Goal: Complete application form: Complete application form

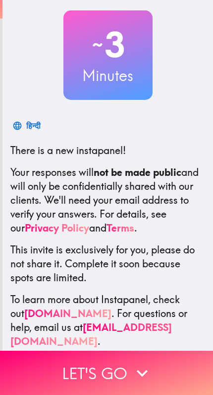
scroll to position [53, 0]
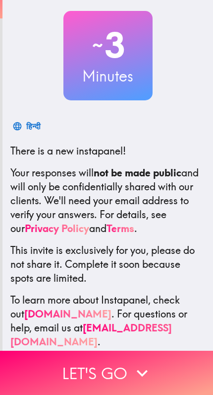
click at [138, 373] on icon "button" at bounding box center [143, 373] width 22 height 22
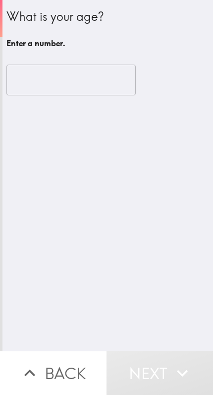
click at [121, 76] on input "number" at bounding box center [71, 80] width 130 height 31
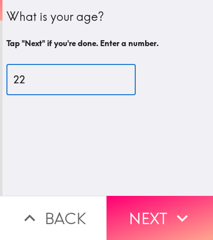
type input "22"
click at [176, 221] on icon "button" at bounding box center [183, 218] width 22 height 22
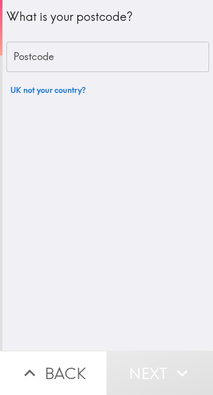
click at [178, 59] on input "Postcode" at bounding box center [107, 57] width 203 height 31
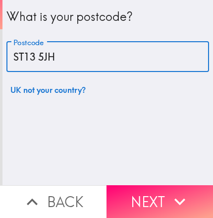
type input "ST13 5JH"
click at [185, 201] on icon "button" at bounding box center [180, 202] width 22 height 22
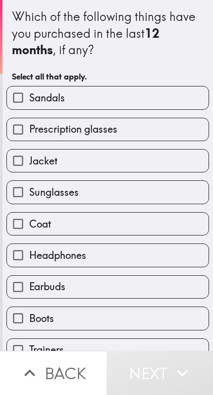
click at [185, 102] on label "Sandals" at bounding box center [108, 97] width 202 height 22
click at [29, 102] on input "Sandals" at bounding box center [18, 97] width 22 height 22
checkbox input "true"
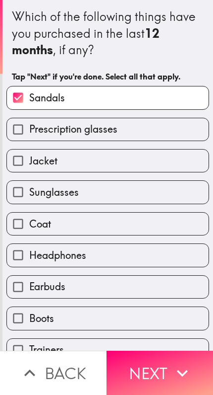
click at [175, 136] on label "Prescription glasses" at bounding box center [108, 129] width 202 height 22
click at [29, 136] on input "Prescription glasses" at bounding box center [18, 129] width 22 height 22
checkbox input "true"
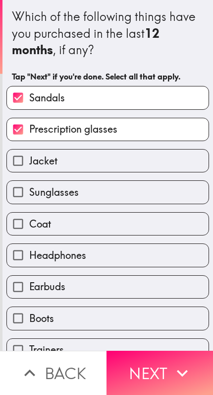
click at [170, 161] on label "Jacket" at bounding box center [108, 160] width 202 height 22
click at [29, 161] on input "Jacket" at bounding box center [18, 160] width 22 height 22
checkbox input "true"
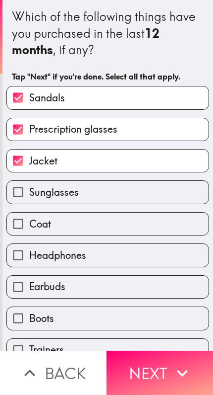
click at [164, 200] on label "Sunglasses" at bounding box center [108, 192] width 202 height 22
click at [29, 200] on input "Sunglasses" at bounding box center [18, 192] width 22 height 22
checkbox input "true"
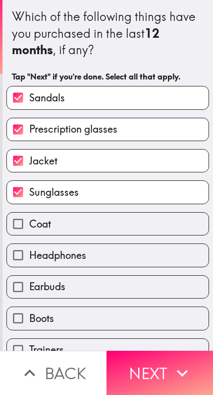
click at [151, 228] on label "Coat" at bounding box center [108, 223] width 202 height 22
click at [29, 228] on input "Coat" at bounding box center [18, 223] width 22 height 22
checkbox input "true"
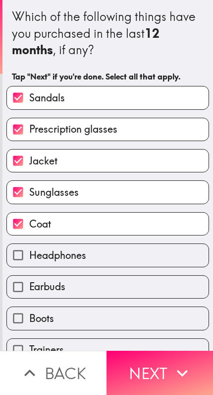
click at [148, 250] on label "Headphones" at bounding box center [108, 255] width 202 height 22
click at [29, 250] on input "Headphones" at bounding box center [18, 255] width 22 height 22
checkbox input "true"
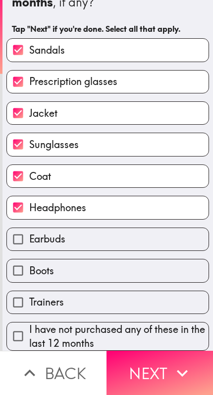
scroll to position [50, 0]
click at [147, 270] on label "Boots" at bounding box center [108, 270] width 202 height 22
click at [29, 270] on input "Boots" at bounding box center [18, 270] width 22 height 22
checkbox input "true"
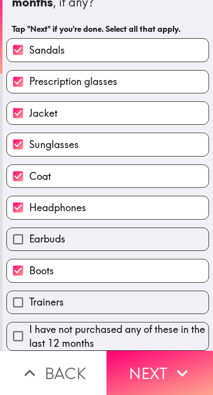
click at [162, 305] on label "Trainers" at bounding box center [108, 302] width 202 height 22
click at [29, 305] on input "Trainers" at bounding box center [18, 302] width 22 height 22
checkbox input "true"
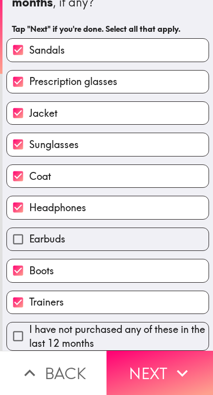
click at [155, 238] on label "Earbuds" at bounding box center [108, 239] width 202 height 22
click at [29, 238] on input "Earbuds" at bounding box center [18, 239] width 22 height 22
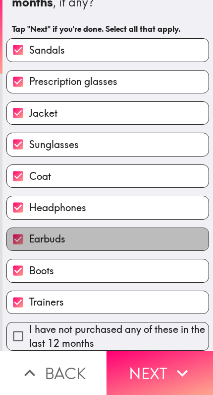
click at [148, 243] on label "Earbuds" at bounding box center [108, 239] width 202 height 22
click at [29, 243] on input "Earbuds" at bounding box center [18, 239] width 22 height 22
checkbox input "false"
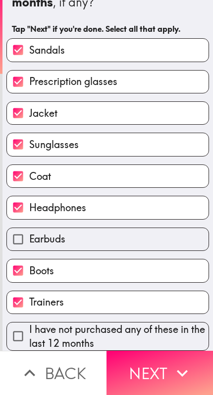
click at [170, 375] on button "Next" at bounding box center [160, 372] width 107 height 44
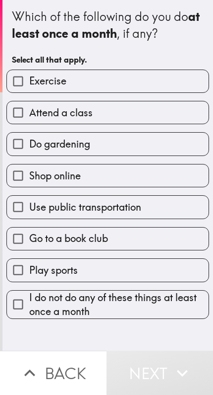
click at [191, 89] on label "Exercise" at bounding box center [108, 81] width 202 height 22
click at [29, 89] on input "Exercise" at bounding box center [18, 81] width 22 height 22
checkbox input "true"
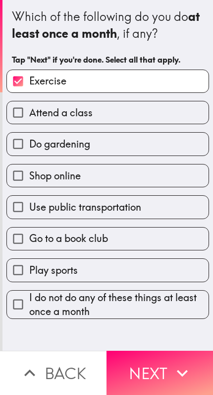
click at [180, 119] on label "Attend a class" at bounding box center [108, 112] width 202 height 22
click at [29, 119] on input "Attend a class" at bounding box center [18, 112] width 22 height 22
checkbox input "true"
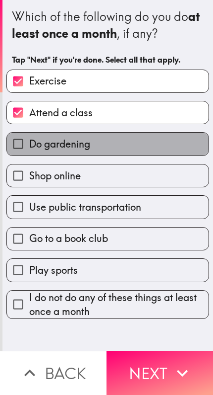
click at [178, 145] on label "Do gardening" at bounding box center [108, 144] width 202 height 22
click at [29, 145] on input "Do gardening" at bounding box center [18, 144] width 22 height 22
checkbox input "true"
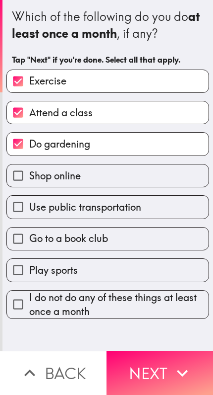
click at [165, 176] on label "Shop online" at bounding box center [108, 175] width 202 height 22
click at [29, 176] on input "Shop online" at bounding box center [18, 175] width 22 height 22
checkbox input "true"
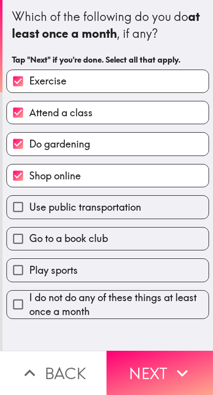
click at [177, 208] on label "Use public transportation" at bounding box center [108, 207] width 202 height 22
click at [29, 208] on input "Use public transportation" at bounding box center [18, 207] width 22 height 22
checkbox input "true"
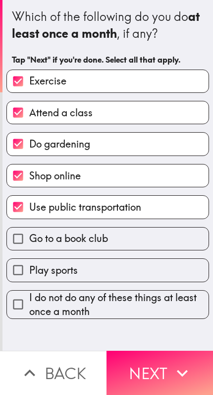
click at [156, 272] on label "Play sports" at bounding box center [108, 270] width 202 height 22
click at [29, 272] on input "Play sports" at bounding box center [18, 270] width 22 height 22
checkbox input "true"
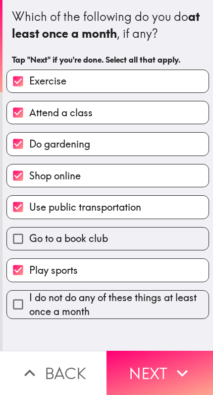
click at [166, 375] on button "Next" at bounding box center [160, 372] width 107 height 44
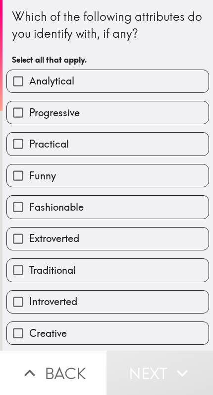
click at [177, 171] on label "Funny" at bounding box center [108, 175] width 202 height 22
click at [29, 171] on input "Funny" at bounding box center [18, 175] width 22 height 22
checkbox input "true"
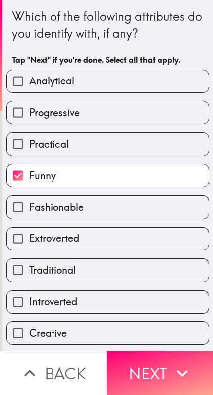
click at [184, 153] on label "Practical" at bounding box center [108, 144] width 202 height 22
click at [29, 153] on input "Practical" at bounding box center [18, 144] width 22 height 22
checkbox input "true"
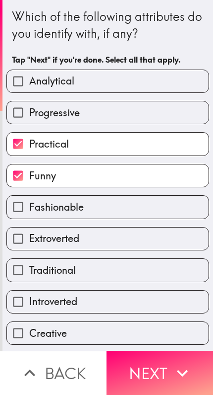
click at [191, 122] on label "Progressive" at bounding box center [108, 112] width 202 height 22
click at [29, 122] on input "Progressive" at bounding box center [18, 112] width 22 height 22
checkbox input "true"
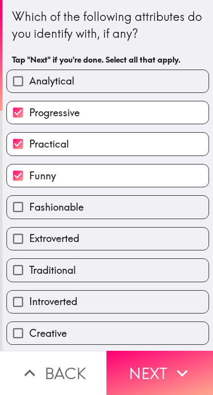
click at [191, 76] on label "Analytical" at bounding box center [108, 81] width 202 height 22
click at [29, 76] on input "Analytical" at bounding box center [18, 81] width 22 height 22
checkbox input "true"
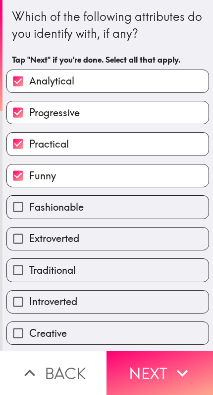
click at [179, 203] on label "Fashionable" at bounding box center [108, 207] width 202 height 22
click at [29, 203] on input "Fashionable" at bounding box center [18, 207] width 22 height 22
checkbox input "true"
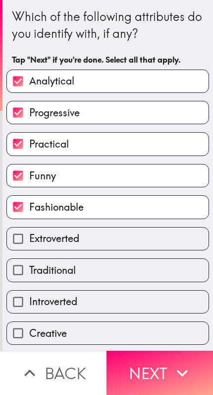
click at [167, 237] on label "Extroverted" at bounding box center [108, 238] width 202 height 22
click at [29, 237] on input "Extroverted" at bounding box center [18, 238] width 22 height 22
checkbox input "true"
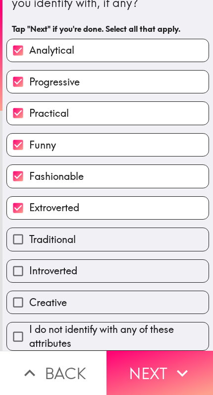
scroll to position [33, 0]
click at [142, 303] on label "Creative" at bounding box center [108, 302] width 202 height 22
click at [29, 303] on input "Creative" at bounding box center [18, 302] width 22 height 22
checkbox input "true"
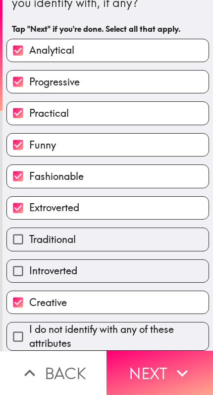
click at [168, 372] on button "Next" at bounding box center [160, 372] width 107 height 44
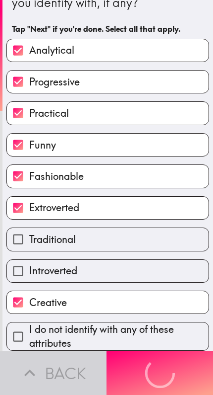
scroll to position [0, 0]
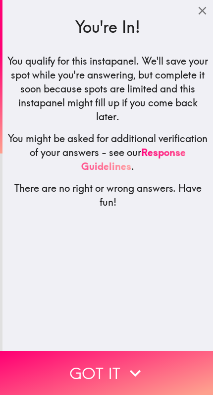
click at [157, 374] on button "Got it" at bounding box center [106, 372] width 213 height 44
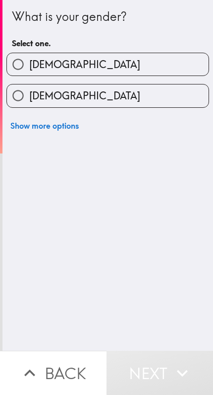
click at [192, 104] on label "[DEMOGRAPHIC_DATA]" at bounding box center [108, 95] width 202 height 22
click at [29, 104] on input "[DEMOGRAPHIC_DATA]" at bounding box center [18, 95] width 22 height 22
radio input "true"
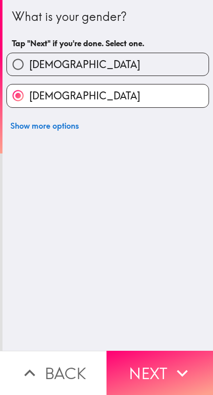
click at [172, 372] on icon "button" at bounding box center [183, 373] width 22 height 22
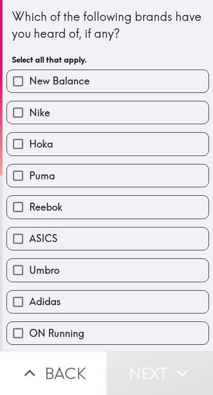
click at [190, 118] on label "Nike" at bounding box center [108, 112] width 202 height 22
click at [29, 118] on input "Nike" at bounding box center [18, 112] width 22 height 22
checkbox input "true"
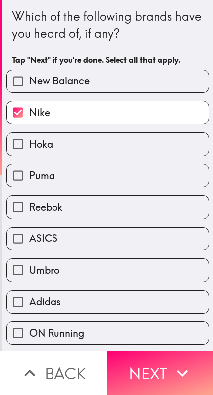
click at [170, 178] on label "Puma" at bounding box center [108, 175] width 202 height 22
click at [29, 178] on input "Puma" at bounding box center [18, 175] width 22 height 22
checkbox input "true"
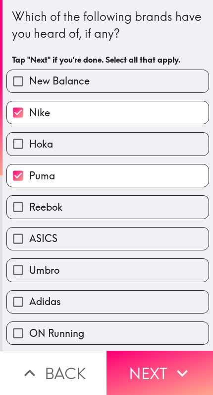
click at [185, 85] on label "New Balance" at bounding box center [108, 81] width 202 height 22
click at [29, 85] on input "New Balance" at bounding box center [18, 81] width 22 height 22
checkbox input "true"
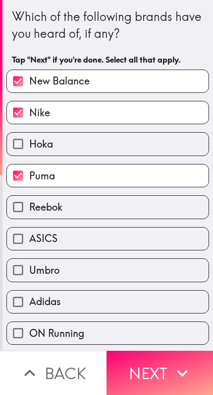
click at [168, 209] on label "Reebok" at bounding box center [108, 207] width 202 height 22
click at [29, 209] on input "Reebok" at bounding box center [18, 207] width 22 height 22
checkbox input "true"
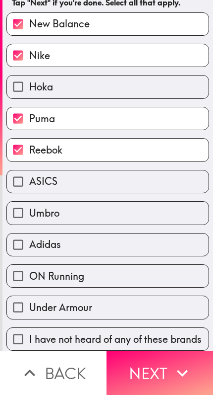
scroll to position [60, 0]
click at [154, 244] on label "Adidas" at bounding box center [108, 244] width 202 height 22
click at [29, 244] on input "Adidas" at bounding box center [18, 244] width 22 height 22
checkbox input "true"
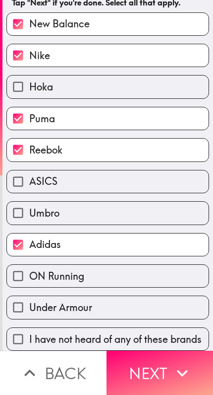
click at [140, 278] on label "ON Running" at bounding box center [108, 276] width 202 height 22
click at [29, 278] on input "ON Running" at bounding box center [18, 276] width 22 height 22
checkbox input "true"
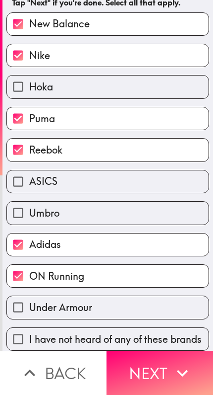
click at [140, 303] on label "Under Armour" at bounding box center [108, 307] width 202 height 22
click at [29, 303] on input "Under Armour" at bounding box center [18, 307] width 22 height 22
checkbox input "true"
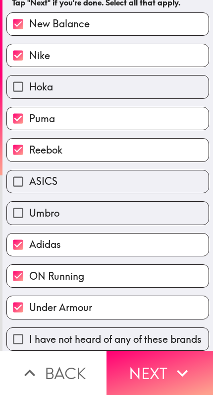
click at [170, 378] on button "Next" at bounding box center [160, 372] width 107 height 44
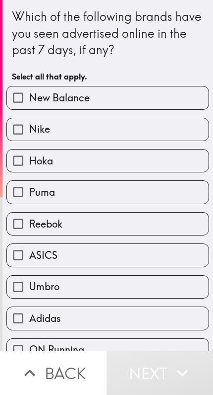
click at [163, 190] on label "Puma" at bounding box center [108, 192] width 202 height 22
click at [29, 190] on input "Puma" at bounding box center [18, 192] width 22 height 22
checkbox input "true"
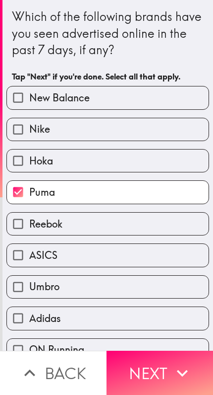
click at [152, 229] on label "Reebok" at bounding box center [108, 223] width 202 height 22
click at [29, 229] on input "Reebok" at bounding box center [18, 223] width 22 height 22
checkbox input "true"
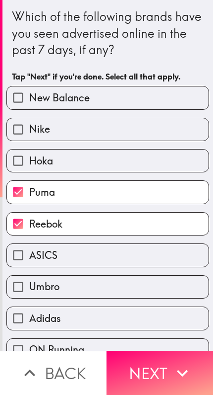
click at [127, 312] on label "Adidas" at bounding box center [108, 318] width 202 height 22
click at [29, 312] on input "Adidas" at bounding box center [18, 318] width 22 height 22
checkbox input "true"
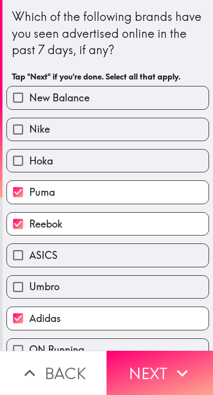
click at [184, 134] on label "Nike" at bounding box center [108, 129] width 202 height 22
click at [29, 134] on input "Nike" at bounding box center [18, 129] width 22 height 22
checkbox input "true"
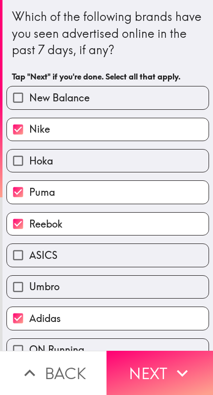
click at [190, 101] on label "New Balance" at bounding box center [108, 97] width 202 height 22
click at [29, 101] on input "New Balance" at bounding box center [18, 97] width 22 height 22
checkbox input "true"
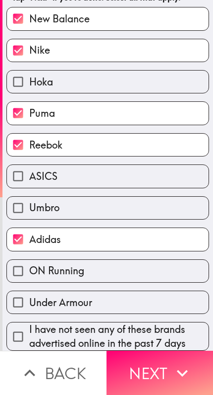
scroll to position [81, 0]
click at [169, 372] on button "Next" at bounding box center [160, 372] width 107 height 44
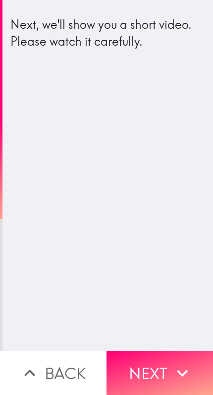
click at [173, 371] on icon "button" at bounding box center [183, 373] width 22 height 22
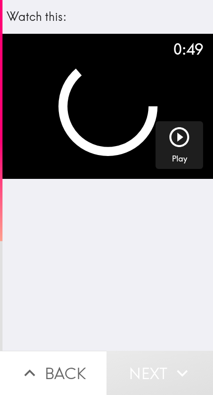
click at [189, 139] on icon "button" at bounding box center [180, 137] width 20 height 20
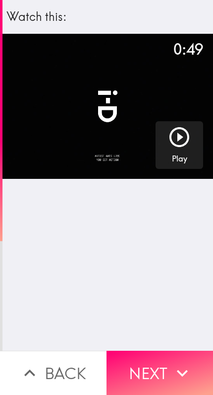
click at [170, 375] on button "Next" at bounding box center [160, 372] width 107 height 44
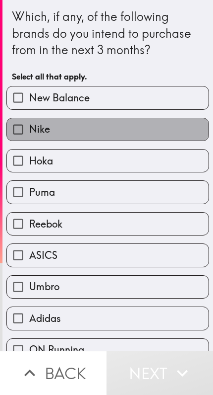
click at [194, 134] on label "Nike" at bounding box center [108, 129] width 202 height 22
click at [29, 134] on input "Nike" at bounding box center [18, 129] width 22 height 22
checkbox input "true"
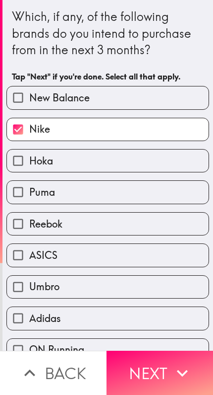
click at [157, 196] on label "Puma" at bounding box center [108, 192] width 202 height 22
click at [29, 196] on input "Puma" at bounding box center [18, 192] width 22 height 22
checkbox input "true"
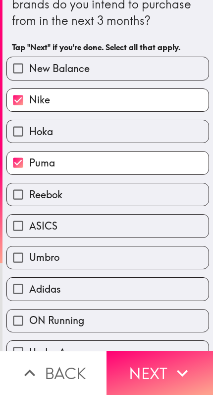
scroll to position [30, 0]
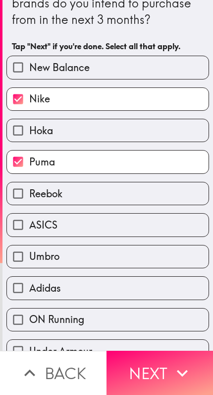
click at [140, 289] on label "Adidas" at bounding box center [108, 287] width 202 height 22
click at [29, 289] on input "Adidas" at bounding box center [18, 287] width 22 height 22
checkbox input "true"
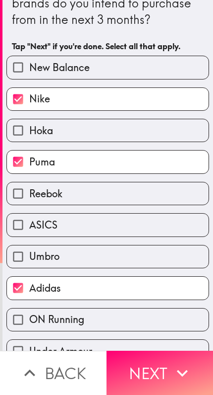
click at [167, 223] on label "ASICS" at bounding box center [108, 224] width 202 height 22
click at [29, 223] on input "ASICS" at bounding box center [18, 224] width 22 height 22
checkbox input "true"
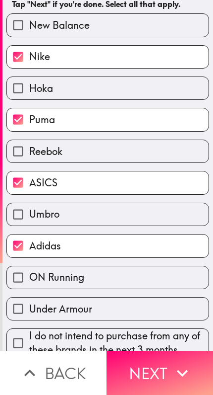
scroll to position [80, 0]
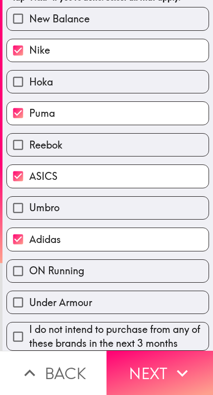
click at [150, 271] on label "ON Running" at bounding box center [108, 271] width 202 height 22
click at [29, 271] on input "ON Running" at bounding box center [18, 271] width 22 height 22
checkbox input "true"
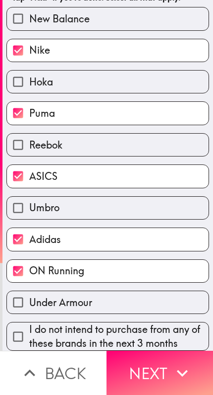
click at [171, 371] on button "Next" at bounding box center [160, 372] width 107 height 44
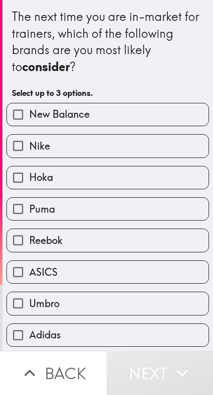
click at [177, 156] on label "Nike" at bounding box center [108, 146] width 202 height 22
click at [29, 156] on input "Nike" at bounding box center [18, 146] width 22 height 22
checkbox input "true"
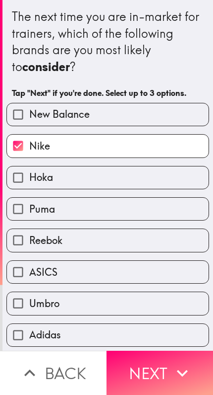
click at [182, 122] on label "New Balance" at bounding box center [108, 114] width 202 height 22
click at [29, 122] on input "New Balance" at bounding box center [18, 114] width 22 height 22
checkbox input "true"
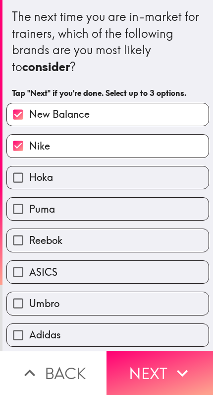
click at [165, 208] on label "Puma" at bounding box center [108, 209] width 202 height 22
click at [29, 208] on input "Puma" at bounding box center [18, 209] width 22 height 22
checkbox input "true"
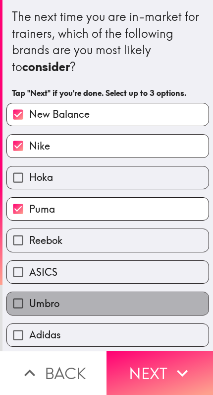
click at [137, 306] on label "Umbro" at bounding box center [108, 303] width 202 height 22
click at [29, 306] on input "Umbro" at bounding box center [18, 303] width 22 height 22
checkbox input "true"
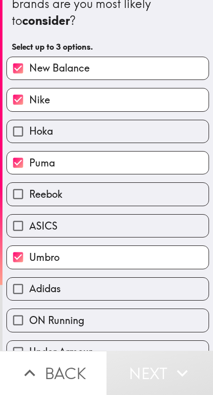
scroll to position [48, 0]
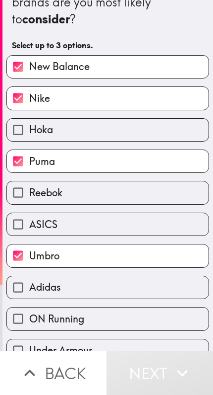
click at [140, 287] on label "Adidas" at bounding box center [108, 287] width 202 height 22
click at [29, 287] on input "Adidas" at bounding box center [18, 287] width 22 height 22
checkbox input "true"
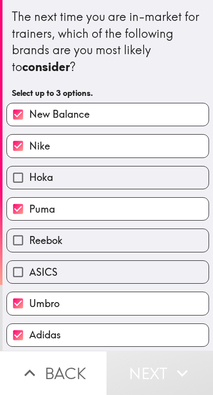
scroll to position [0, 0]
click at [189, 119] on label "New Balance" at bounding box center [108, 114] width 202 height 22
click at [29, 119] on input "New Balance" at bounding box center [18, 114] width 22 height 22
checkbox input "false"
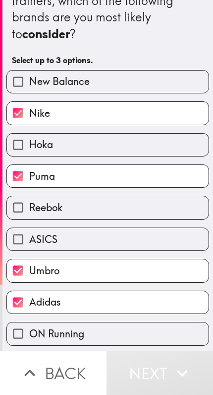
scroll to position [35, 0]
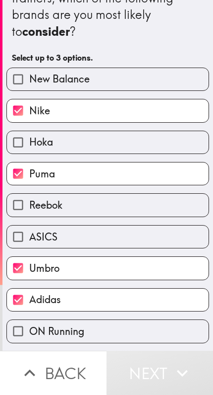
click at [155, 271] on label "Umbro" at bounding box center [108, 268] width 202 height 22
click at [29, 271] on input "Umbro" at bounding box center [18, 268] width 22 height 22
checkbox input "false"
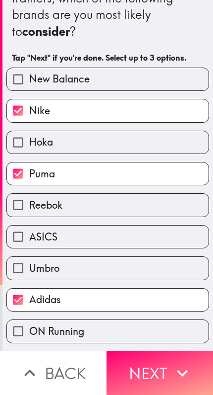
click at [179, 375] on icon "button" at bounding box center [183, 373] width 22 height 22
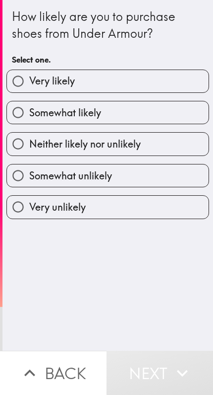
click at [155, 117] on label "Somewhat likely" at bounding box center [108, 112] width 202 height 22
click at [29, 117] on input "Somewhat likely" at bounding box center [18, 112] width 22 height 22
radio input "true"
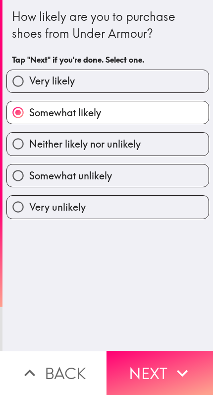
click at [178, 368] on icon "button" at bounding box center [183, 373] width 22 height 22
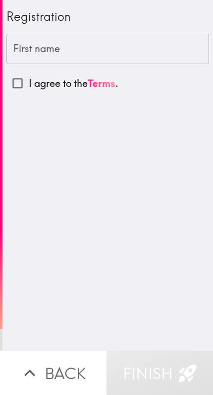
click at [72, 92] on label "I agree to the Terms ." at bounding box center [107, 83] width 203 height 22
click at [29, 92] on input "I agree to the Terms ." at bounding box center [17, 83] width 22 height 22
click at [68, 80] on p "I agree to the Terms ." at bounding box center [74, 83] width 90 height 14
click at [29, 80] on input "I agree to the Terms ." at bounding box center [17, 83] width 22 height 22
click at [68, 76] on p "I agree to the Terms ." at bounding box center [74, 83] width 90 height 14
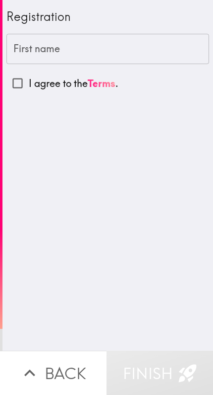
click at [29, 76] on input "I agree to the Terms ." at bounding box center [17, 83] width 22 height 22
checkbox input "true"
click at [84, 47] on input "First name" at bounding box center [107, 49] width 203 height 31
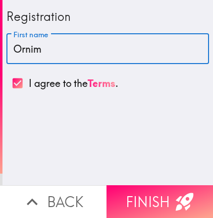
type input "Ornima"
click at [179, 202] on icon "button" at bounding box center [185, 202] width 22 height 22
